Goal: Task Accomplishment & Management: Manage account settings

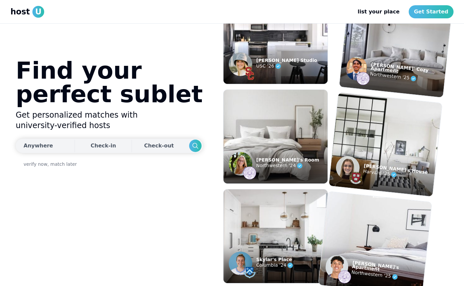
click at [46, 147] on div "Anywhere" at bounding box center [38, 146] width 29 height 8
type input "**********"
click at [192, 145] on icon "Search" at bounding box center [196, 146] width 8 height 8
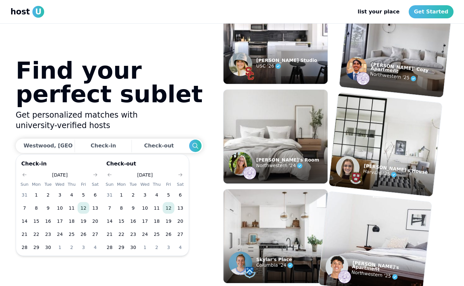
click at [83, 207] on button "12" at bounding box center [84, 208] width 12 height 12
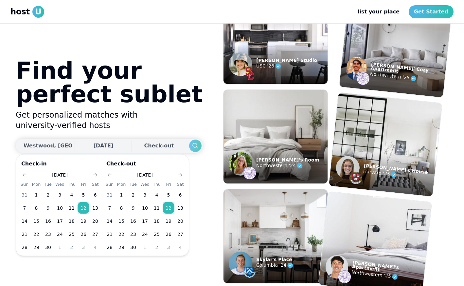
click at [192, 146] on icon "Search" at bounding box center [196, 146] width 8 height 8
click at [180, 207] on button "13" at bounding box center [180, 208] width 12 height 12
click at [192, 146] on icon "Search" at bounding box center [196, 146] width 8 height 8
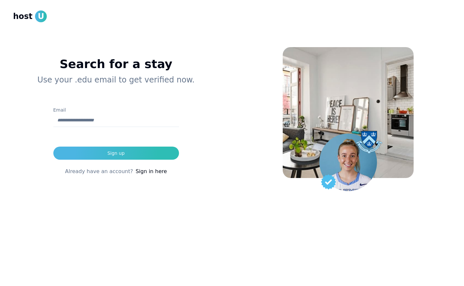
click at [146, 171] on link "Sign in here" at bounding box center [151, 172] width 31 height 8
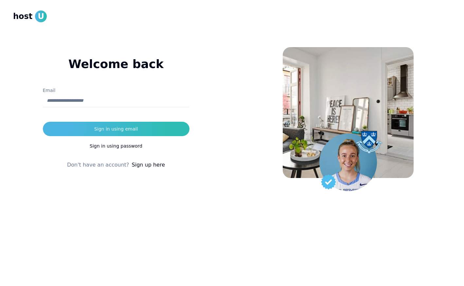
click at [118, 101] on input "Email" at bounding box center [116, 100] width 147 height 13
click at [138, 213] on div "Welcome back ********* Email Sign in using email Sign in using password Don't h…" at bounding box center [116, 143] width 232 height 286
click at [146, 166] on link "Sign up here" at bounding box center [148, 165] width 33 height 8
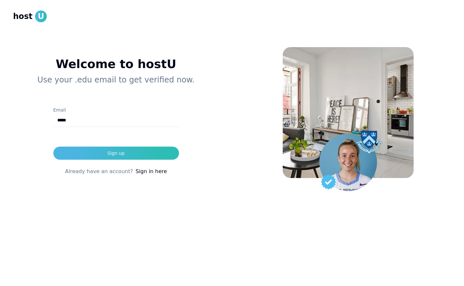
type input "**********"
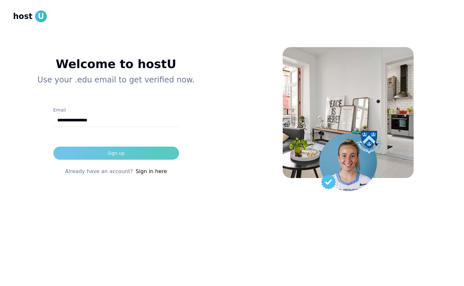
click at [124, 151] on button "Sign up" at bounding box center [116, 153] width 126 height 13
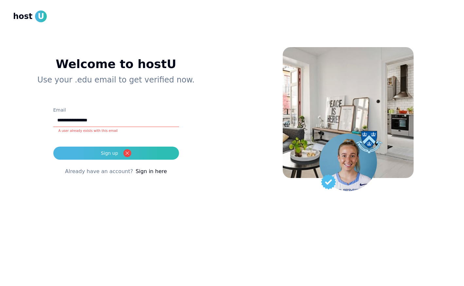
click at [149, 174] on link "Sign in here" at bounding box center [151, 172] width 31 height 8
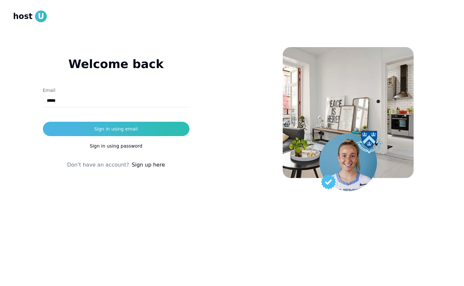
type input "**********"
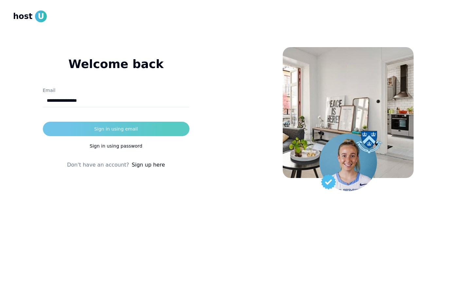
click at [125, 133] on button "Sign in using email" at bounding box center [116, 129] width 147 height 14
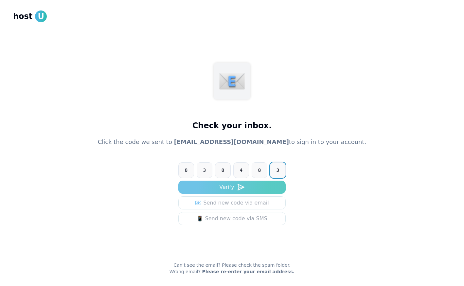
type input "******"
click at [219, 188] on button "Verify" at bounding box center [231, 187] width 107 height 13
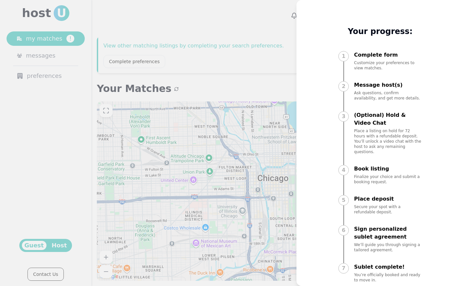
click at [268, 147] on div at bounding box center [232, 143] width 464 height 286
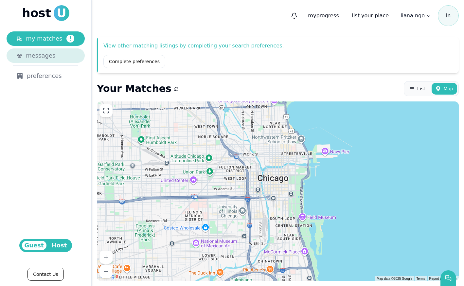
click at [53, 59] on div "messages" at bounding box center [50, 55] width 48 height 9
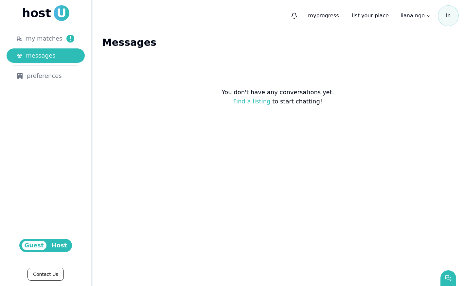
click at [49, 76] on html "host U my matches ! messages preferences Guest Host Contact Us my progress list…" at bounding box center [232, 143] width 464 height 286
click at [56, 247] on span "Host" at bounding box center [59, 245] width 21 height 9
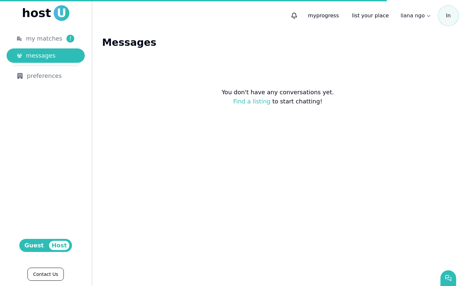
click at [36, 246] on html "host U my matches ! messages preferences Host Guest Contact Us my progress list…" at bounding box center [232, 143] width 464 height 286
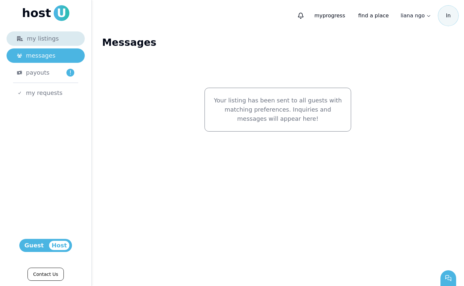
click at [49, 42] on div "my listings" at bounding box center [45, 38] width 57 height 9
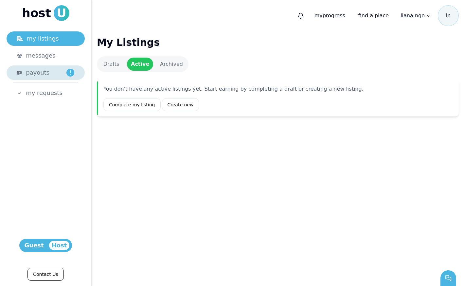
click at [54, 72] on div "payouts !" at bounding box center [50, 72] width 48 height 9
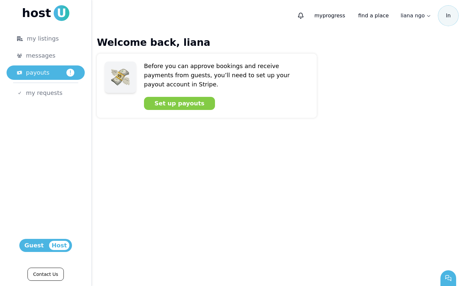
click at [40, 15] on span "host" at bounding box center [36, 13] width 29 height 13
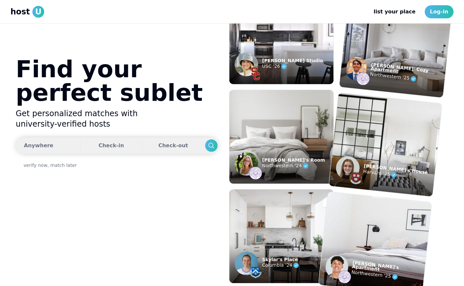
click at [58, 142] on button "Anywhere Check-in Check-out" at bounding box center [117, 145] width 203 height 17
click at [50, 148] on button "Anywhere Check-in Check-out" at bounding box center [117, 145] width 203 height 17
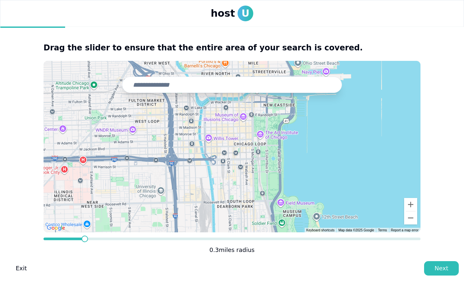
click at [168, 87] on input "text" at bounding box center [232, 85] width 220 height 16
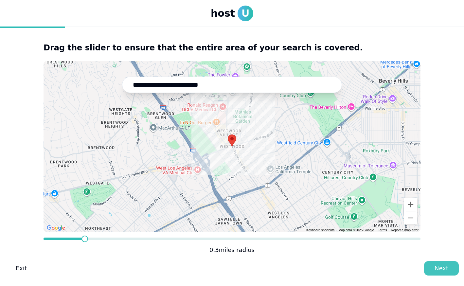
type input "**********"
click at [428, 266] on button "Next" at bounding box center [441, 268] width 35 height 14
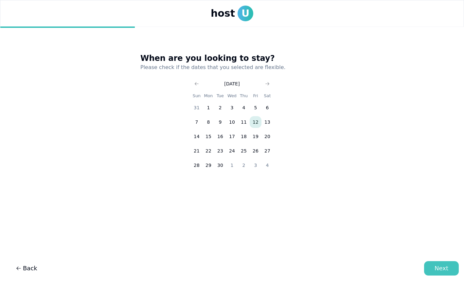
click at [442, 271] on div "Next" at bounding box center [442, 268] width 14 height 9
click at [255, 149] on button "26" at bounding box center [256, 151] width 12 height 12
click at [439, 264] on button "Next" at bounding box center [441, 268] width 35 height 14
click at [442, 265] on div "Next" at bounding box center [442, 268] width 14 height 9
click at [268, 151] on button "27" at bounding box center [268, 151] width 12 height 12
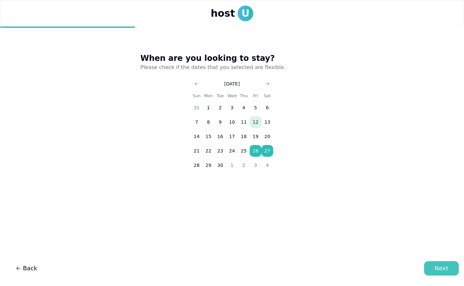
click at [450, 269] on button "Next" at bounding box center [441, 268] width 35 height 14
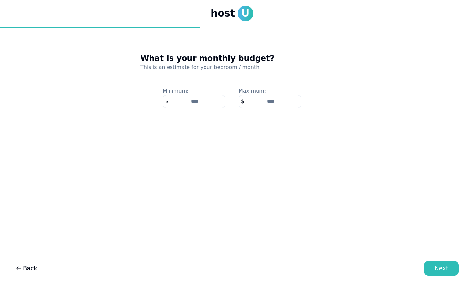
type input "****"
click at [271, 104] on input "number" at bounding box center [270, 101] width 63 height 13
type input "****"
click at [440, 268] on div "Next" at bounding box center [442, 268] width 14 height 9
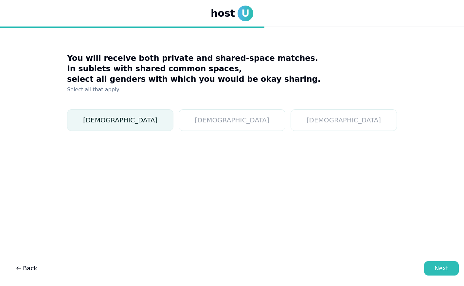
click at [174, 127] on button "[DEMOGRAPHIC_DATA]" at bounding box center [120, 120] width 106 height 22
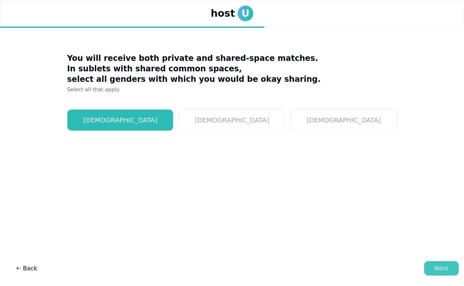
click at [446, 270] on div "Next" at bounding box center [442, 268] width 14 height 9
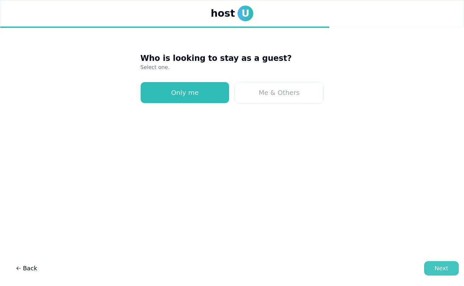
click at [447, 264] on div "Next" at bounding box center [442, 268] width 14 height 9
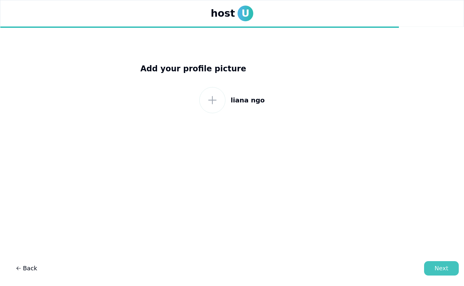
click at [450, 273] on button "Next" at bounding box center [441, 268] width 35 height 14
click at [214, 104] on icon at bounding box center [213, 100] width 12 height 12
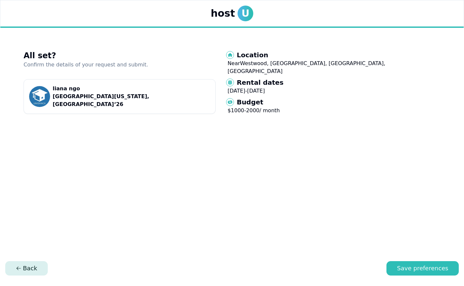
click at [27, 271] on span "Back" at bounding box center [27, 268] width 22 height 9
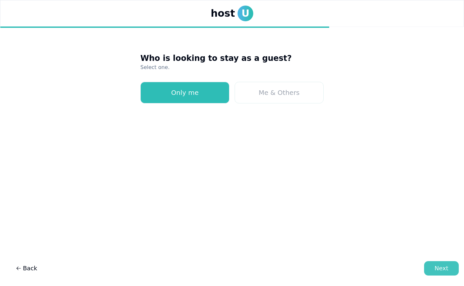
click at [431, 269] on button "Next" at bounding box center [441, 268] width 35 height 14
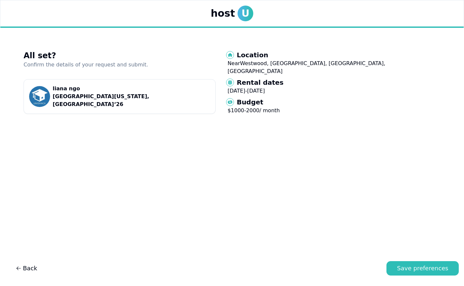
click at [145, 95] on p "[GEOGRAPHIC_DATA][US_STATE], [GEOGRAPHIC_DATA] ‘ 26" at bounding box center [131, 101] width 157 height 16
click at [50, 96] on img at bounding box center [39, 96] width 21 height 21
click at [216, 78] on div "All set? Confirm the details of your request and submit. [PERSON_NAME] [GEOGRAP…" at bounding box center [120, 82] width 192 height 64
click at [120, 49] on main "All set? Confirm the details of your request and submit. [PERSON_NAME][GEOGRAPH…" at bounding box center [232, 151] width 464 height 249
click at [420, 266] on div "Save preferences" at bounding box center [422, 268] width 51 height 9
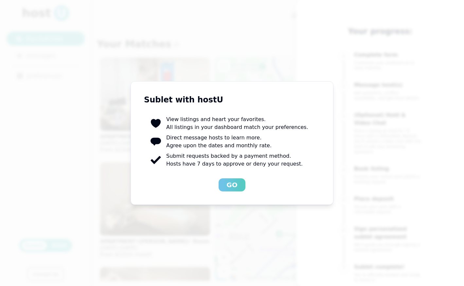
click at [229, 188] on div "Go" at bounding box center [232, 184] width 11 height 9
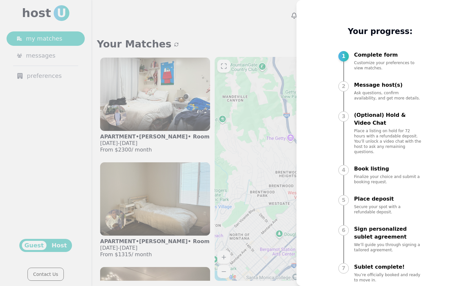
click at [239, 139] on div at bounding box center [232, 143] width 464 height 286
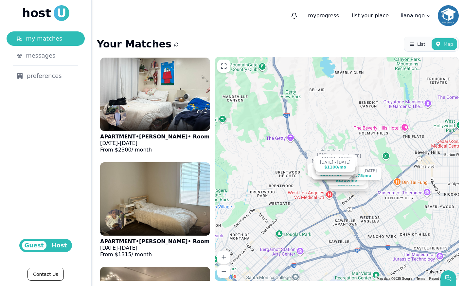
click at [452, 12] on img at bounding box center [448, 15] width 21 height 21
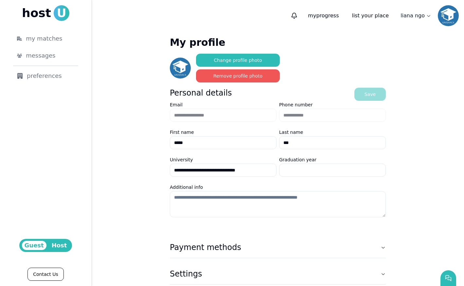
click at [232, 75] on button "Remove profile photo" at bounding box center [238, 75] width 84 height 13
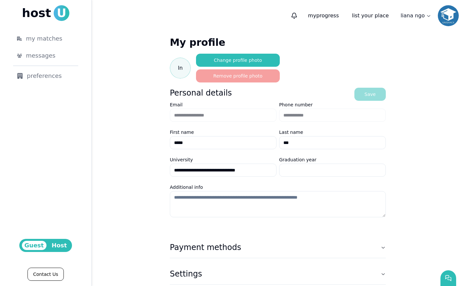
click at [57, 16] on span "U" at bounding box center [62, 13] width 16 height 16
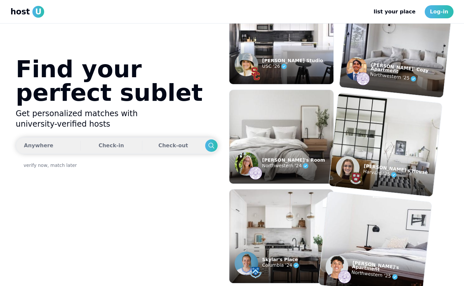
click at [57, 149] on button "Anywhere Check-in Check-out" at bounding box center [117, 145] width 203 height 17
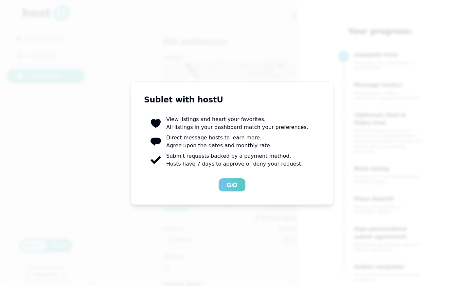
click at [226, 182] on button "Go" at bounding box center [232, 184] width 27 height 13
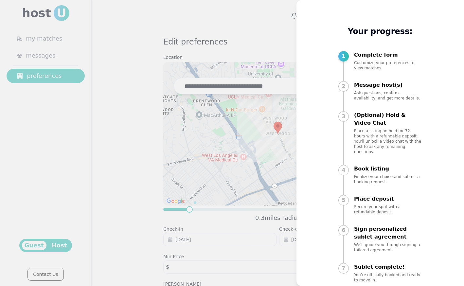
click at [223, 124] on div at bounding box center [232, 143] width 464 height 286
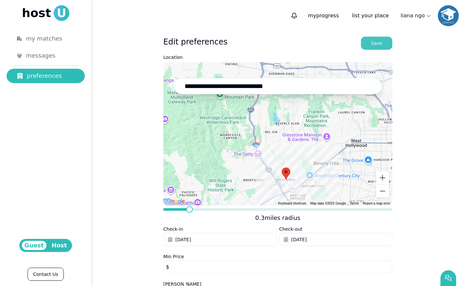
click at [376, 40] on div "Save" at bounding box center [376, 43] width 11 height 7
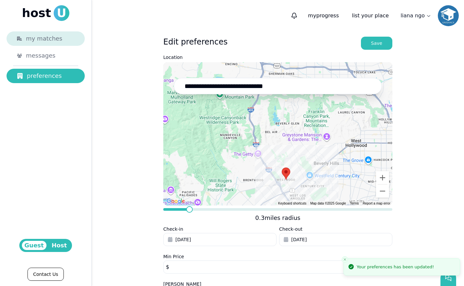
click at [40, 44] on link "my matches" at bounding box center [46, 38] width 78 height 14
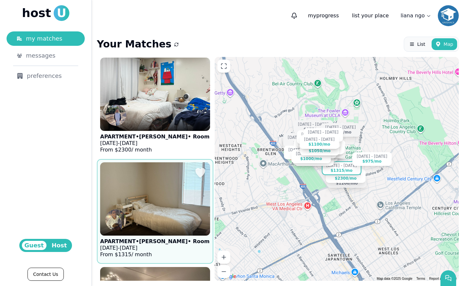
scroll to position [1, 0]
